Goal: Find specific page/section: Find specific page/section

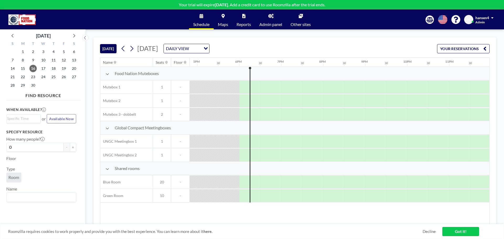
scroll to position [0, 708]
click at [274, 21] on link "Admin panel" at bounding box center [270, 20] width 31 height 20
click at [270, 18] on link "Admin panel" at bounding box center [270, 20] width 31 height 20
